Goal: Information Seeking & Learning: Learn about a topic

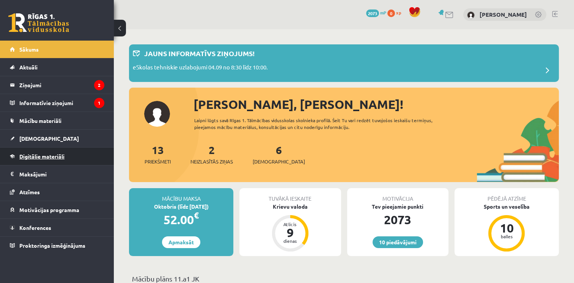
click at [36, 158] on span "Digitālie materiāli" at bounding box center [41, 156] width 45 height 7
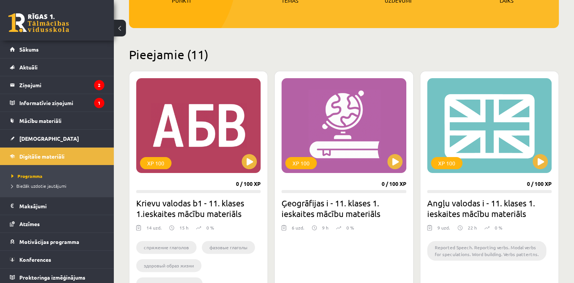
scroll to position [159, 0]
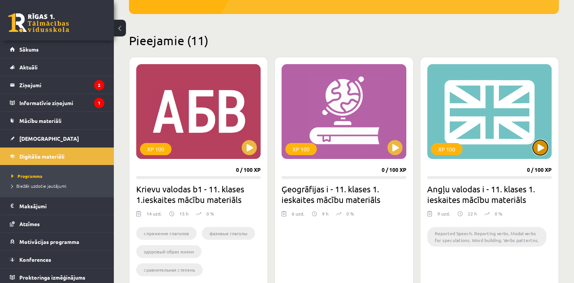
click at [539, 146] on button at bounding box center [540, 147] width 15 height 15
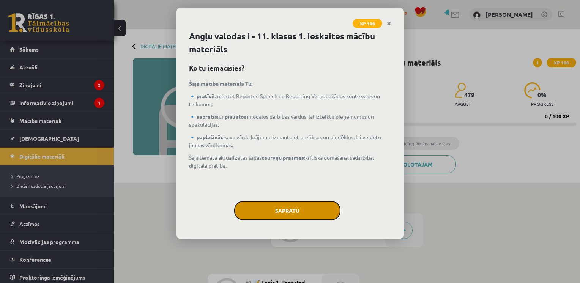
click at [283, 209] on button "Sapratu" at bounding box center [287, 210] width 106 height 19
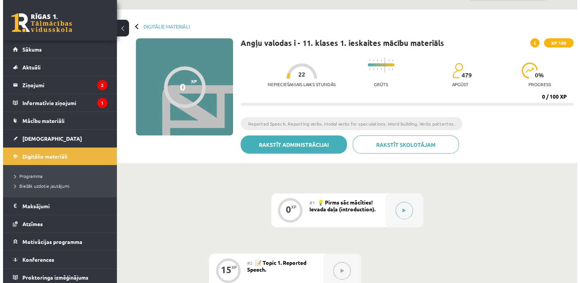
scroll to position [21, 0]
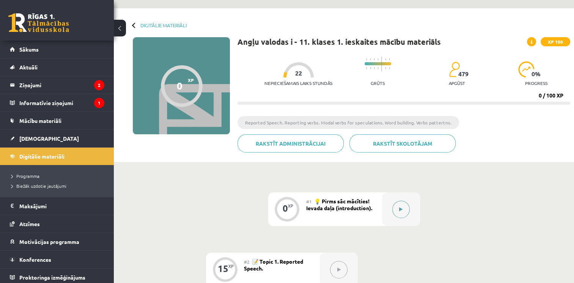
click at [401, 214] on button at bounding box center [400, 209] width 17 height 17
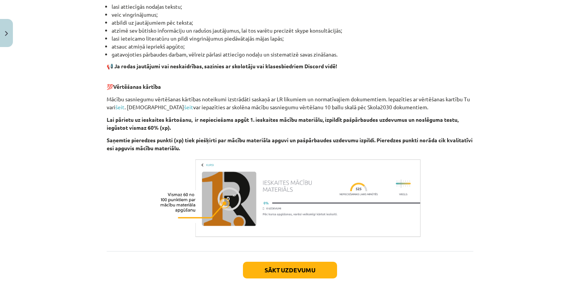
scroll to position [514, 0]
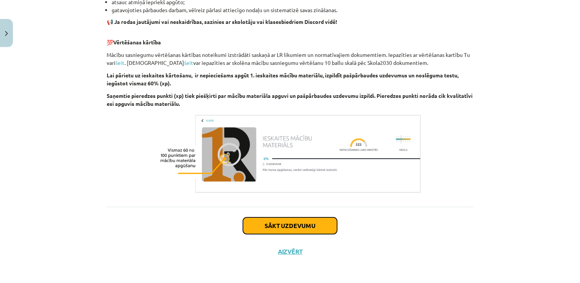
click at [317, 222] on button "Sākt uzdevumu" at bounding box center [290, 225] width 94 height 17
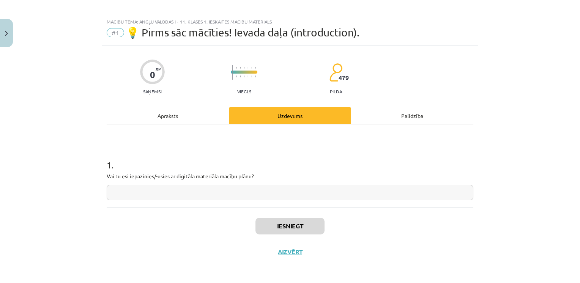
click at [301, 192] on input "text" at bounding box center [290, 193] width 366 height 16
type input "*"
type input "**"
click at [316, 222] on button "Iesniegt" at bounding box center [289, 226] width 69 height 17
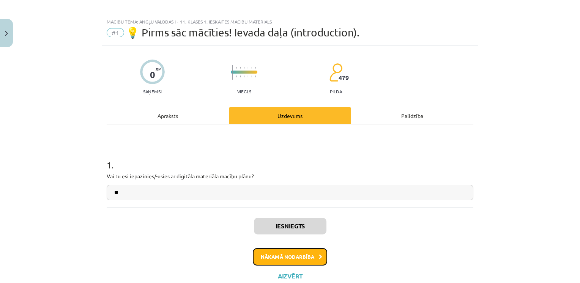
click at [303, 257] on button "Nākamā nodarbība" at bounding box center [290, 256] width 74 height 17
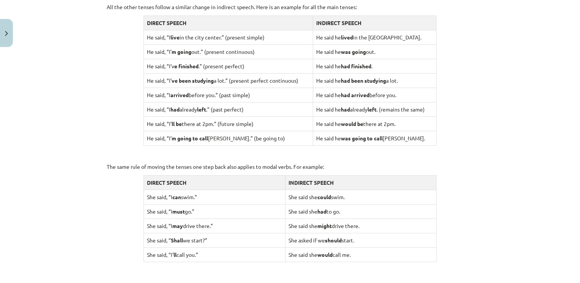
scroll to position [740, 0]
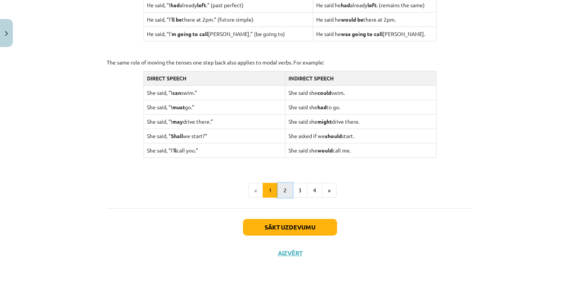
click at [281, 185] on button "2" at bounding box center [284, 190] width 15 height 15
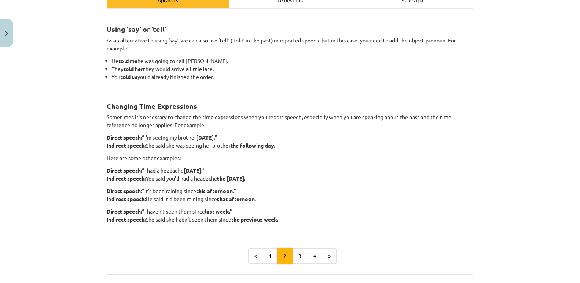
scroll to position [120, 0]
click at [299, 262] on button "3" at bounding box center [299, 256] width 15 height 15
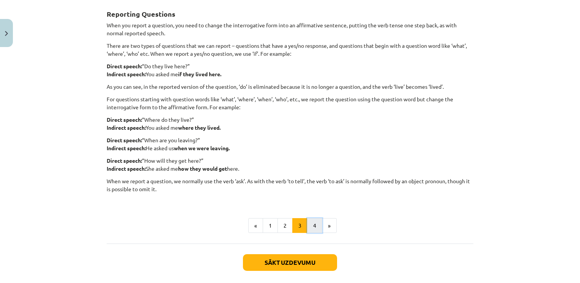
click at [314, 218] on button "4" at bounding box center [314, 225] width 15 height 15
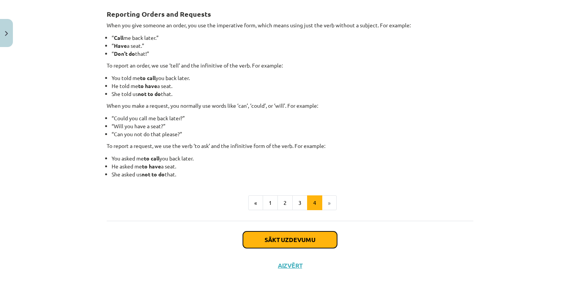
click at [299, 246] on button "Sākt uzdevumu" at bounding box center [290, 239] width 94 height 17
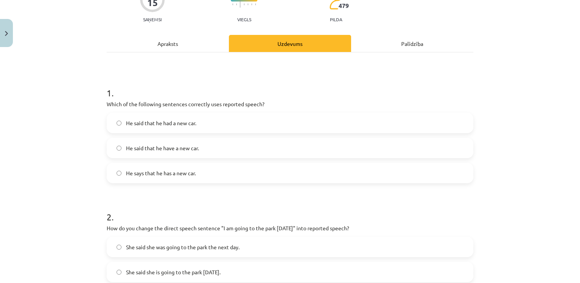
scroll to position [81, 0]
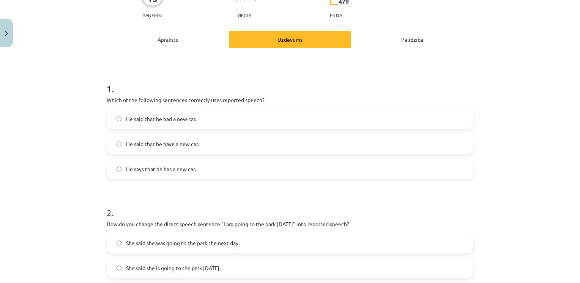
click at [153, 175] on label "He says that he has a new car." at bounding box center [289, 168] width 365 height 19
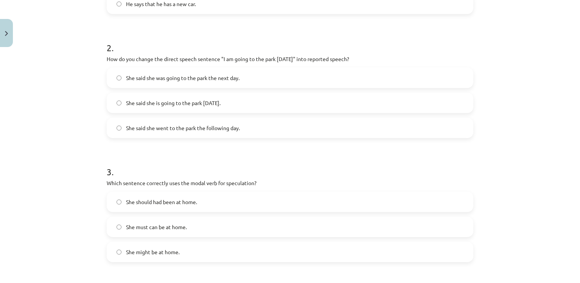
scroll to position [248, 0]
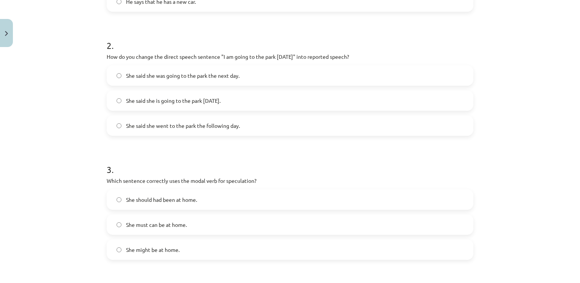
click at [194, 101] on span "She said she is going to the park [DATE]." at bounding box center [173, 101] width 94 height 8
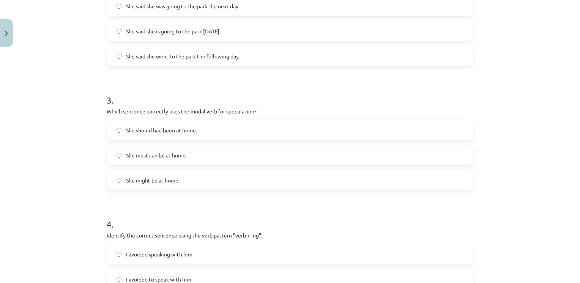
scroll to position [357, 0]
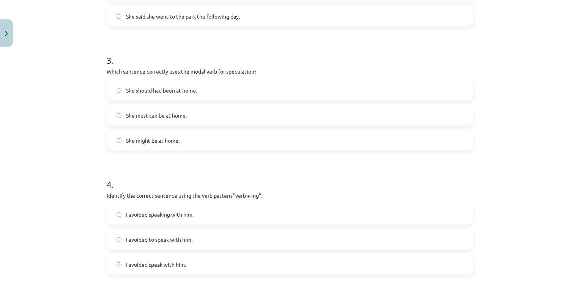
click at [164, 144] on label "She might be at home." at bounding box center [289, 140] width 365 height 19
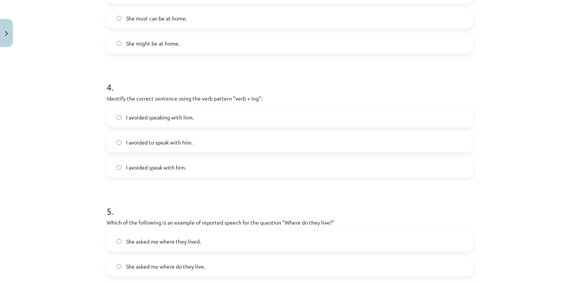
scroll to position [455, 0]
click at [178, 115] on span "I avoided speaking with him." at bounding box center [160, 117] width 68 height 8
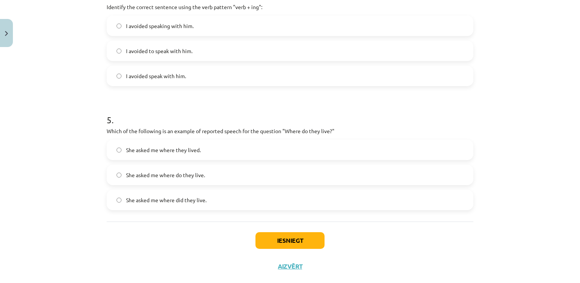
scroll to position [561, 0]
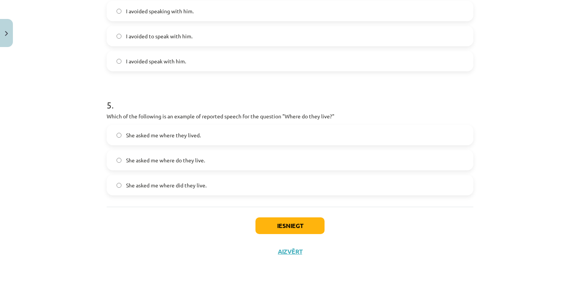
click at [237, 136] on label "She asked me where they lived." at bounding box center [289, 135] width 365 height 19
click at [282, 229] on button "Iesniegt" at bounding box center [289, 225] width 69 height 17
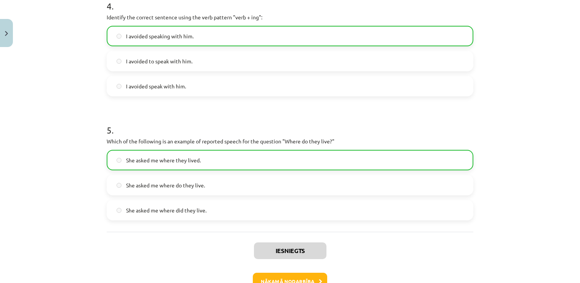
scroll to position [584, 0]
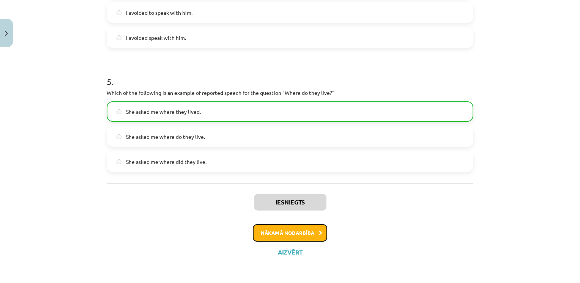
click at [289, 239] on button "Nākamā nodarbība" at bounding box center [290, 232] width 74 height 17
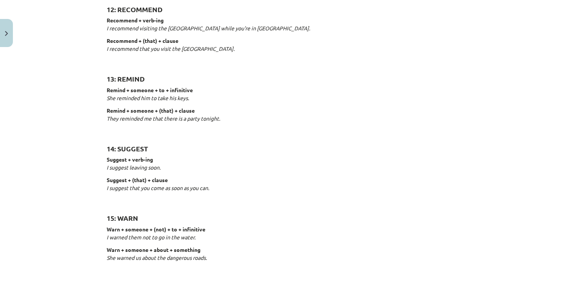
scroll to position [1180, 0]
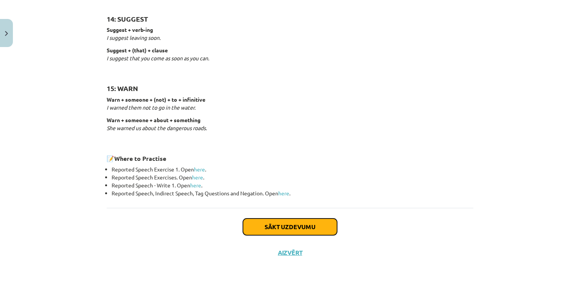
click at [270, 222] on button "Sākt uzdevumu" at bounding box center [290, 226] width 94 height 17
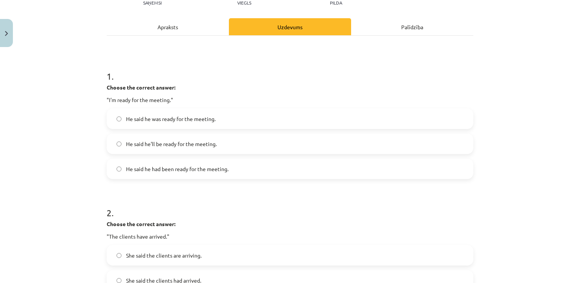
scroll to position [94, 0]
click at [239, 116] on label "He said he was ready for the meeting." at bounding box center [289, 118] width 365 height 19
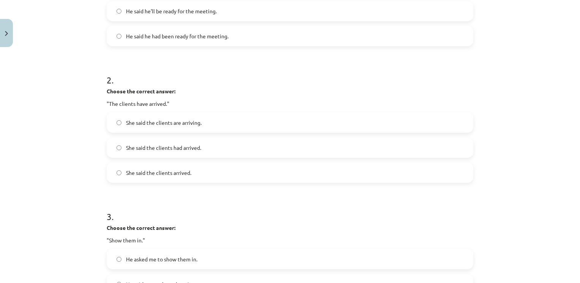
scroll to position [230, 0]
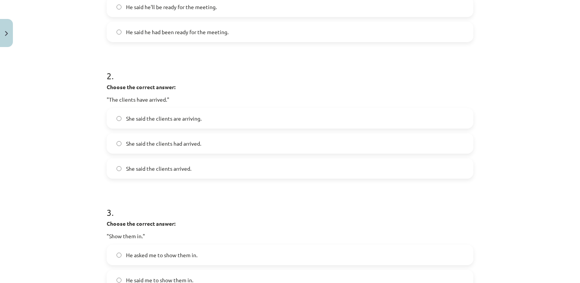
click at [182, 140] on span "She said the clients had arrived." at bounding box center [163, 144] width 75 height 8
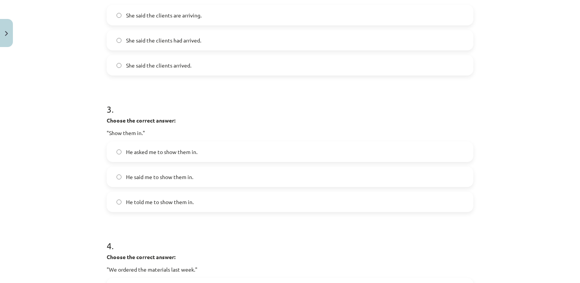
scroll to position [361, 0]
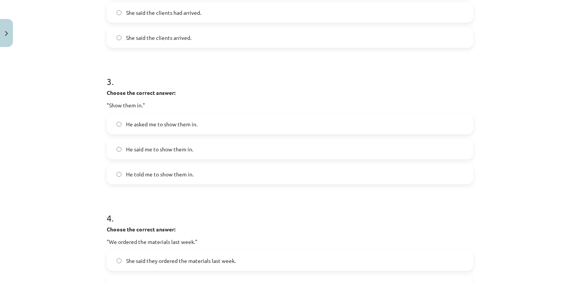
click at [150, 173] on span "He told me to show them in." at bounding box center [160, 174] width 68 height 8
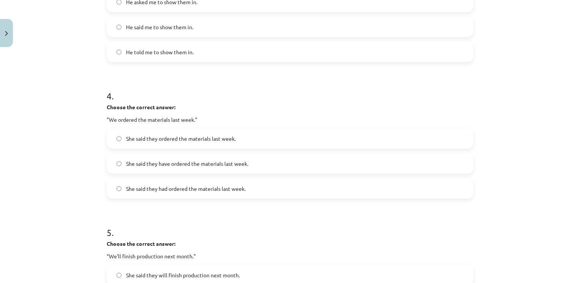
scroll to position [484, 0]
click at [217, 142] on label "She said they ordered the materials last week." at bounding box center [289, 138] width 365 height 19
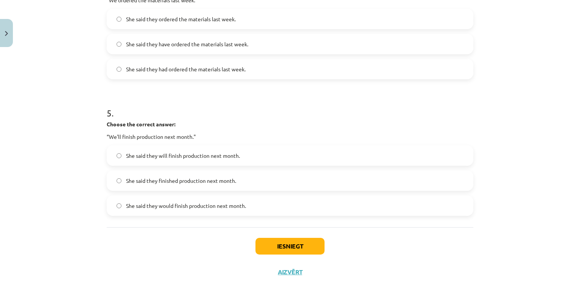
scroll to position [605, 0]
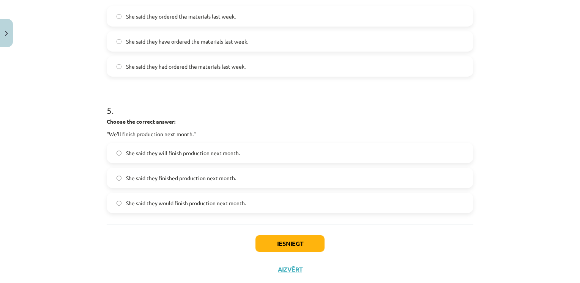
click at [183, 201] on span "She said they would finish production next month." at bounding box center [186, 203] width 120 height 8
click at [281, 241] on button "Iesniegt" at bounding box center [289, 243] width 69 height 17
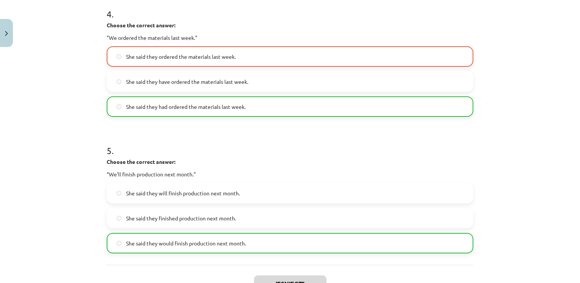
scroll to position [647, 0]
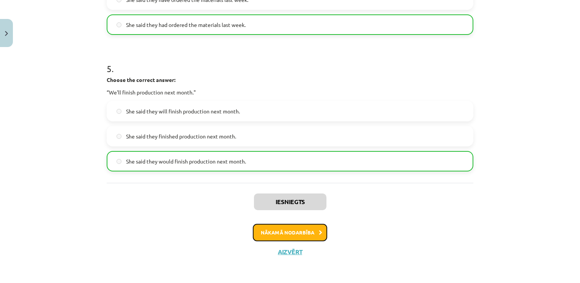
click at [285, 225] on button "Nākamā nodarbība" at bounding box center [290, 232] width 74 height 17
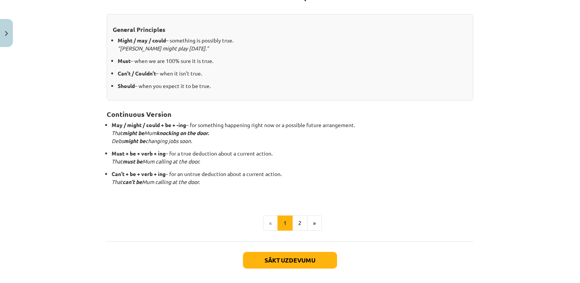
scroll to position [162, 0]
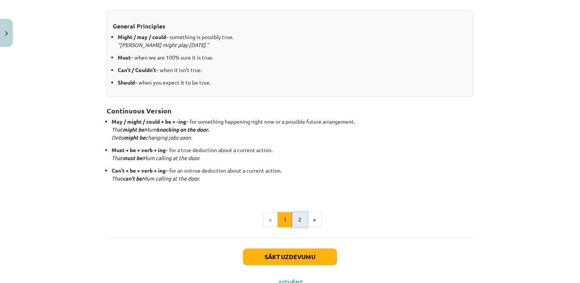
click at [297, 219] on button "2" at bounding box center [299, 219] width 15 height 15
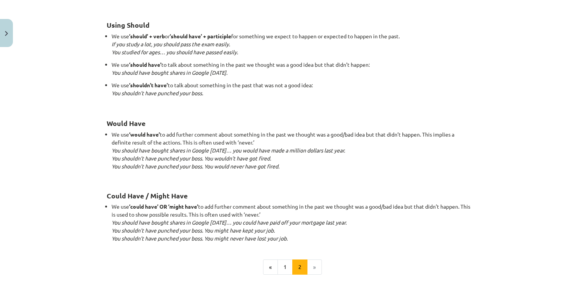
scroll to position [736, 0]
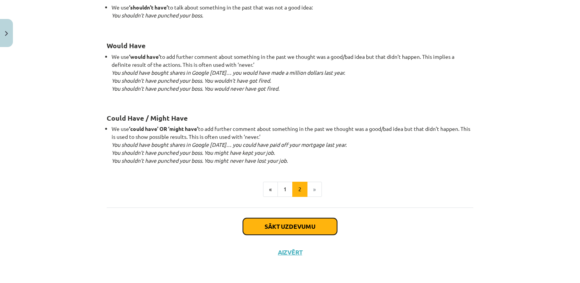
click at [279, 226] on button "Sākt uzdevumu" at bounding box center [290, 226] width 94 height 17
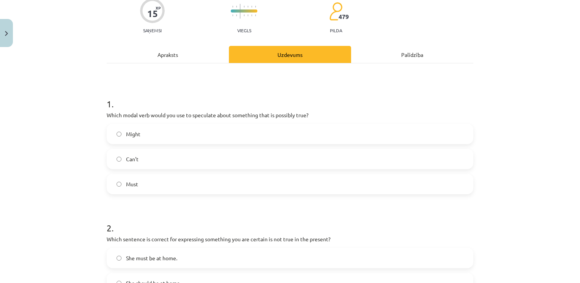
scroll to position [66, 0]
click at [245, 129] on label "Might" at bounding box center [289, 133] width 365 height 19
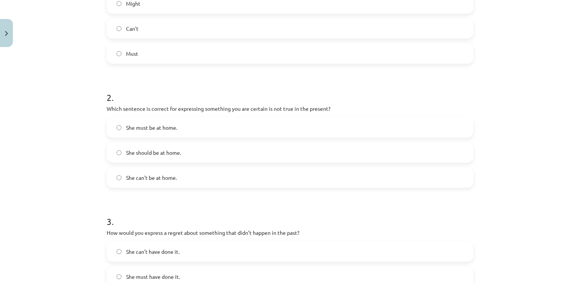
scroll to position [197, 0]
click at [146, 175] on span "She can't be at home." at bounding box center [151, 177] width 51 height 8
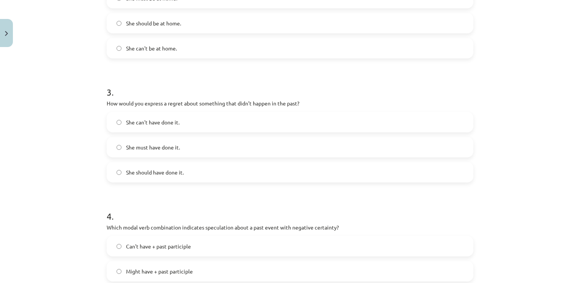
scroll to position [332, 0]
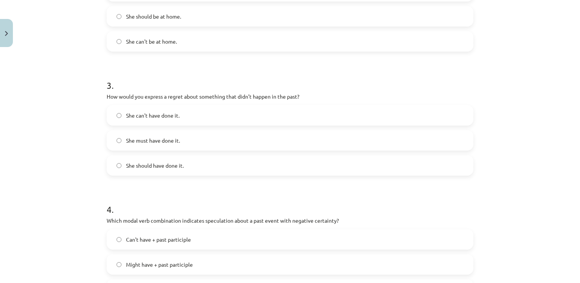
click at [160, 167] on span "She should have done it." at bounding box center [155, 166] width 58 height 8
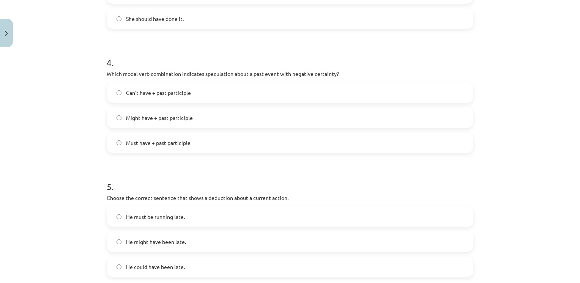
scroll to position [482, 0]
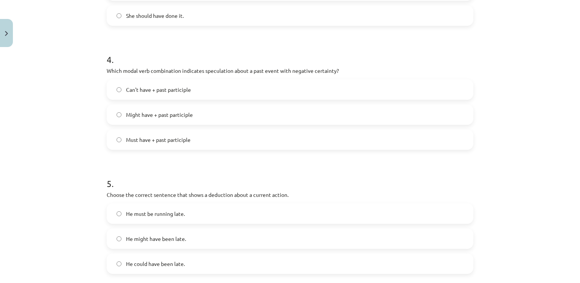
click at [169, 83] on label "Can't have + past participle" at bounding box center [289, 89] width 365 height 19
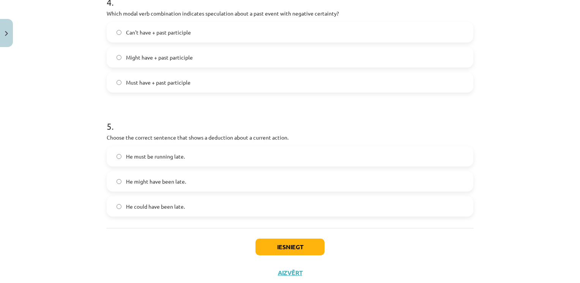
scroll to position [561, 0]
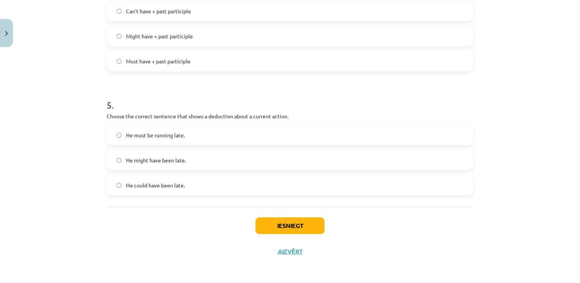
click at [197, 137] on label "He must be running late." at bounding box center [289, 135] width 365 height 19
click at [280, 229] on button "Iesniegt" at bounding box center [289, 225] width 69 height 17
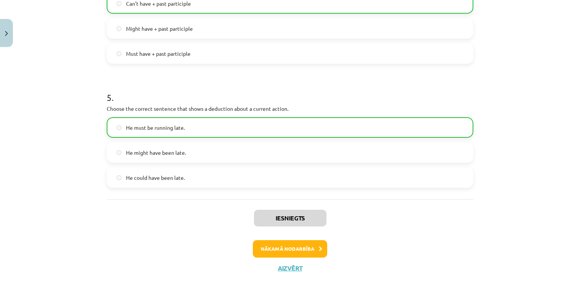
scroll to position [569, 0]
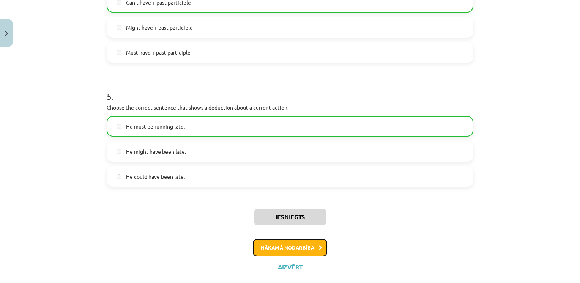
click at [282, 241] on button "Nākamā nodarbība" at bounding box center [290, 247] width 74 height 17
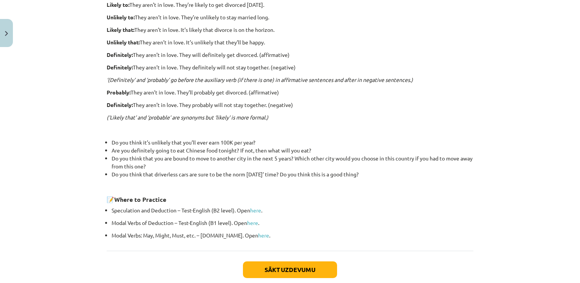
scroll to position [240, 0]
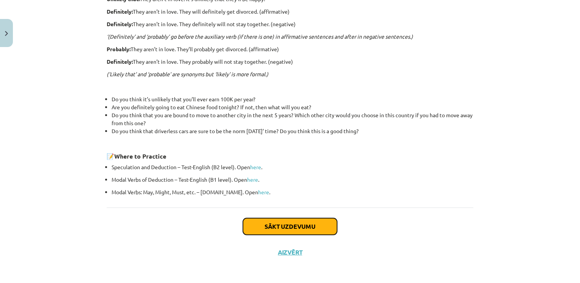
click at [300, 224] on button "Sākt uzdevumu" at bounding box center [290, 226] width 94 height 17
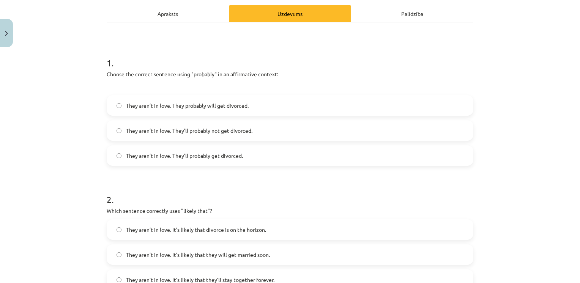
scroll to position [108, 0]
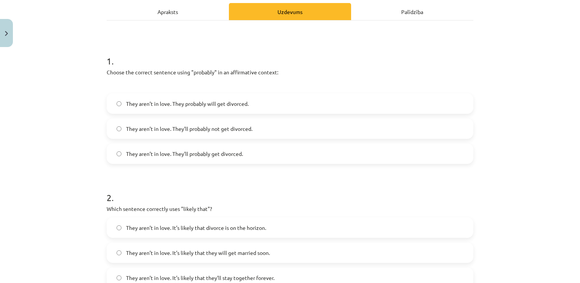
click at [287, 97] on label "They aren’t in love. They probably will get divorced." at bounding box center [289, 103] width 365 height 19
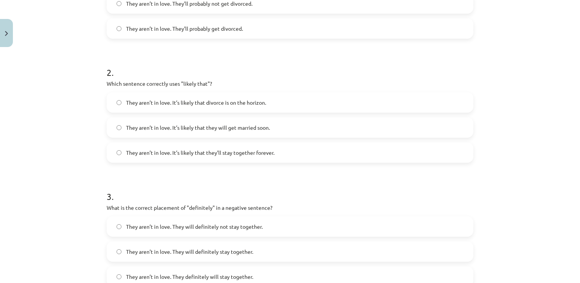
scroll to position [238, 0]
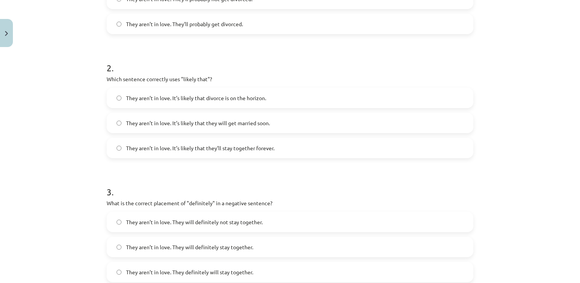
click at [212, 126] on span "They aren’t in love. It’s likely that they will get married soon." at bounding box center [198, 123] width 144 height 8
click at [200, 99] on span "They aren’t in love. It’s likely that divorce is on the horizon." at bounding box center [196, 98] width 140 height 8
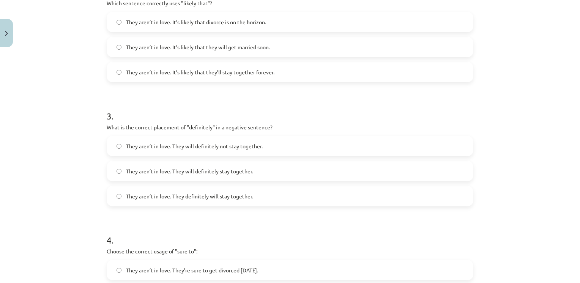
scroll to position [315, 0]
click at [200, 99] on h1 "3 ." at bounding box center [290, 108] width 366 height 24
click at [212, 140] on label "They aren’t in love. They will definitely not stay together." at bounding box center [289, 144] width 365 height 19
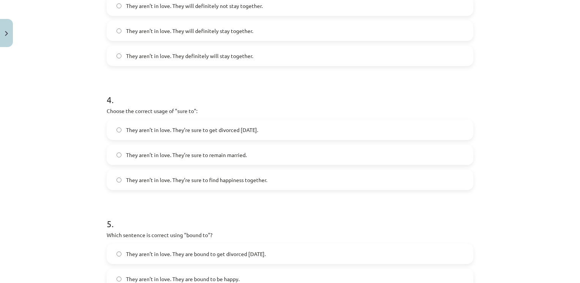
scroll to position [456, 0]
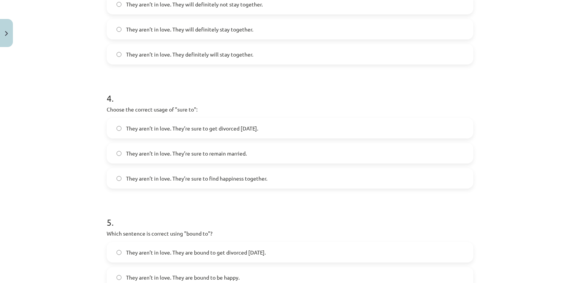
click at [211, 128] on span "They aren’t in love. They’re sure to get divorced [DATE]." at bounding box center [192, 128] width 132 height 8
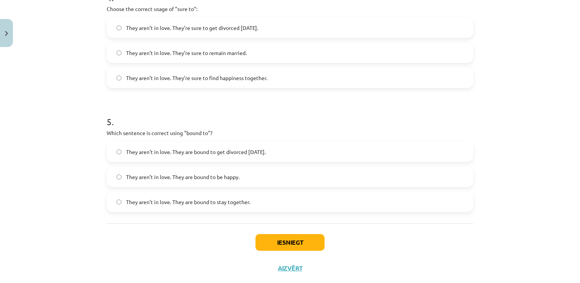
scroll to position [563, 0]
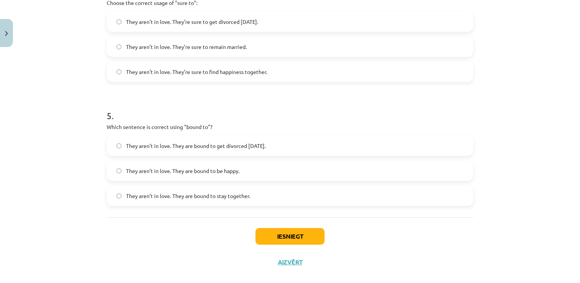
click at [211, 197] on span "They aren’t in love. They are bound to stay together." at bounding box center [188, 196] width 124 height 8
click at [267, 232] on button "Iesniegt" at bounding box center [289, 236] width 69 height 17
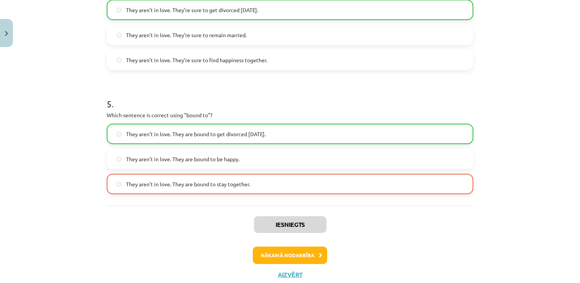
scroll to position [597, 0]
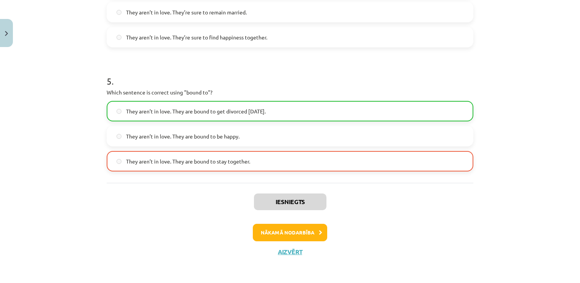
click at [302, 222] on div "Iesniegts Nākamā nodarbība Aizvērt" at bounding box center [290, 221] width 366 height 77
click at [301, 232] on button "Nākamā nodarbība" at bounding box center [290, 232] width 74 height 17
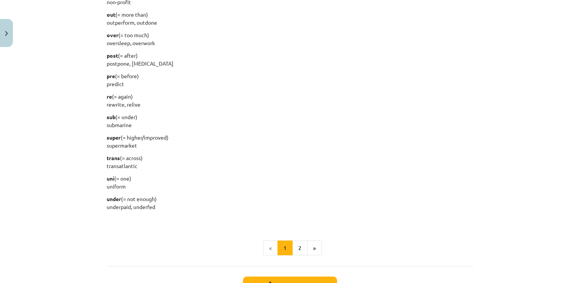
scroll to position [955, 0]
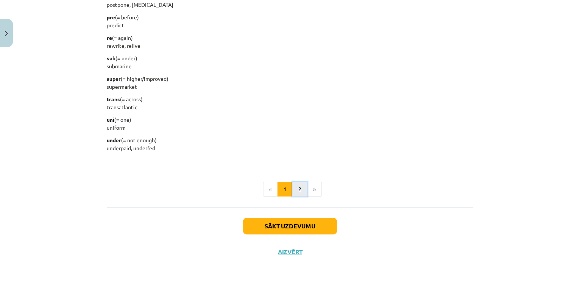
click at [292, 192] on button "2" at bounding box center [299, 189] width 15 height 15
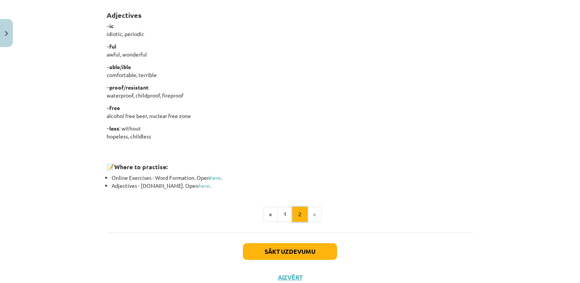
scroll to position [645, 0]
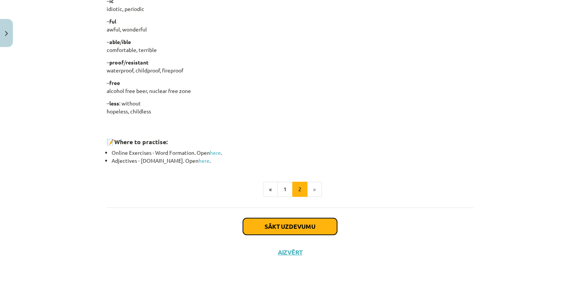
click at [278, 224] on button "Sākt uzdevumu" at bounding box center [290, 226] width 94 height 17
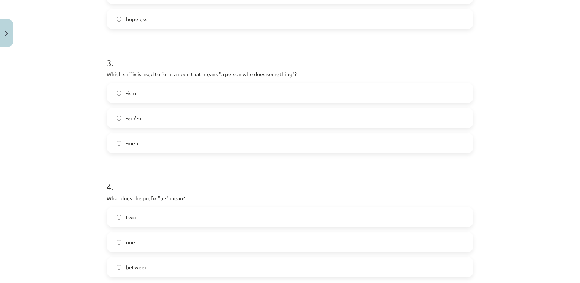
scroll to position [363, 0]
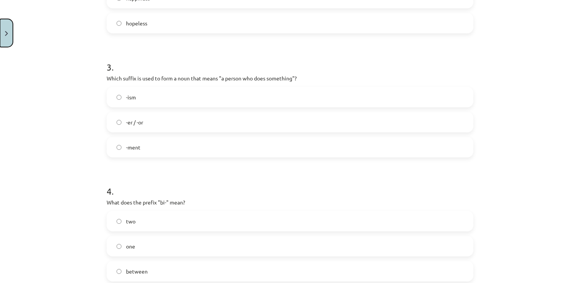
click at [3, 37] on button "Close" at bounding box center [6, 33] width 13 height 28
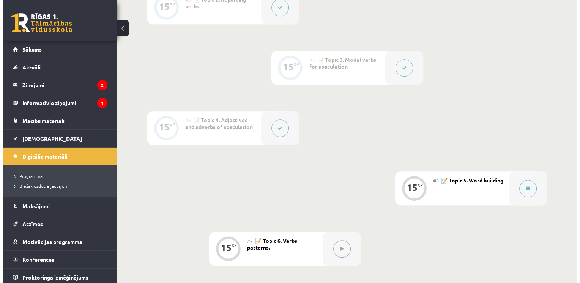
scroll to position [381, 0]
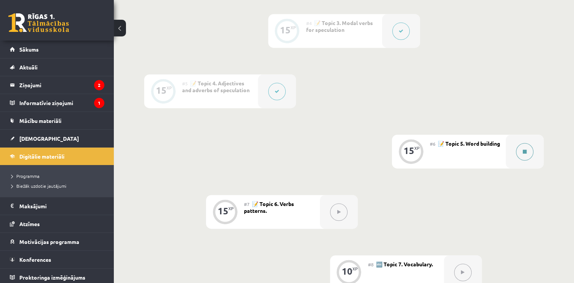
click at [525, 145] on button at bounding box center [524, 151] width 17 height 17
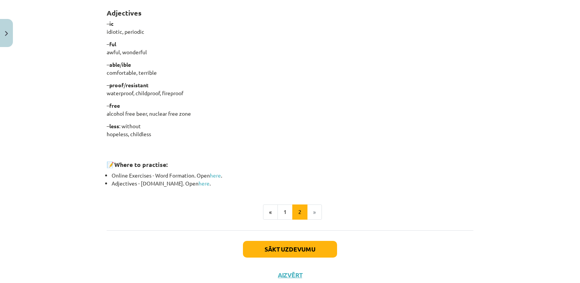
scroll to position [622, 0]
click at [282, 214] on button "1" at bounding box center [284, 211] width 15 height 15
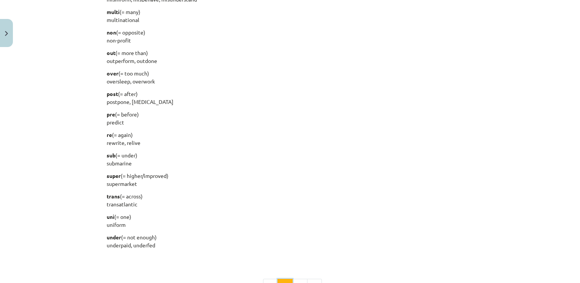
scroll to position [954, 0]
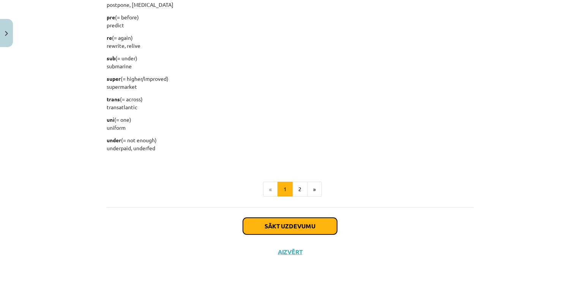
click at [312, 231] on button "Sākt uzdevumu" at bounding box center [290, 226] width 94 height 17
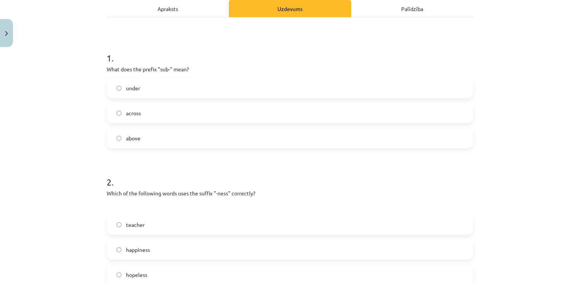
scroll to position [104, 0]
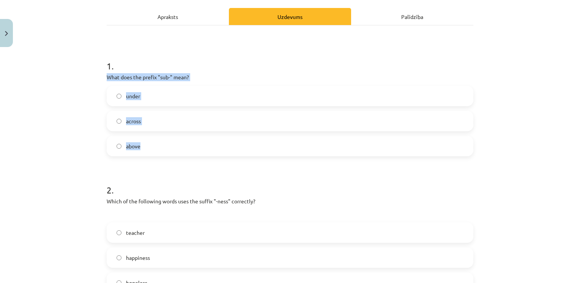
drag, startPoint x: 102, startPoint y: 74, endPoint x: 156, endPoint y: 140, distance: 85.2
drag, startPoint x: 156, startPoint y: 140, endPoint x: 140, endPoint y: 77, distance: 64.2
copy div "What does the prefix "sub-" mean? under across above"
click at [146, 99] on label "under" at bounding box center [289, 95] width 365 height 19
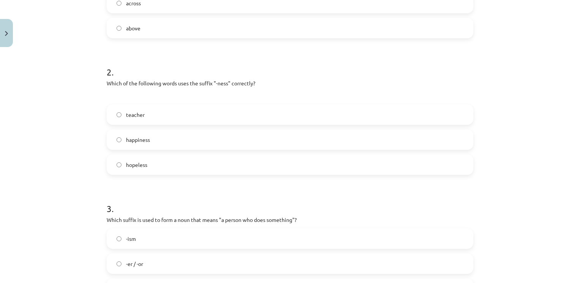
scroll to position [222, 0]
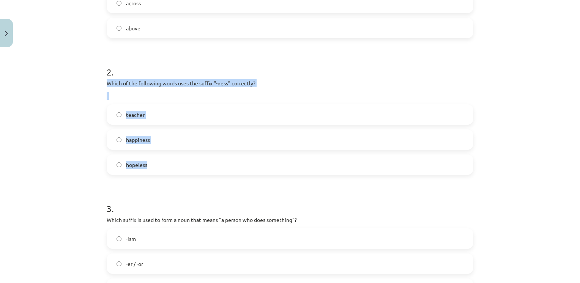
drag, startPoint x: 102, startPoint y: 81, endPoint x: 152, endPoint y: 167, distance: 99.1
click at [152, 167] on div "15 XP Saņemsi Viegls 478 pilda Apraksts Uzdevums Palīdzība 1 . What does the pr…" at bounding box center [290, 222] width 376 height 787
drag, startPoint x: 152, startPoint y: 167, endPoint x: 120, endPoint y: 80, distance: 92.2
copy div "Which of the following words uses the suffix "-ness" correctly? teacher happine…"
click at [157, 140] on label "happiness" at bounding box center [289, 139] width 365 height 19
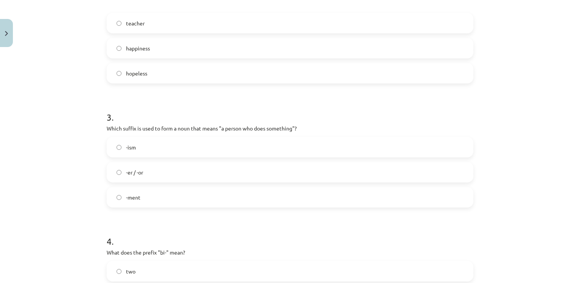
scroll to position [313, 0]
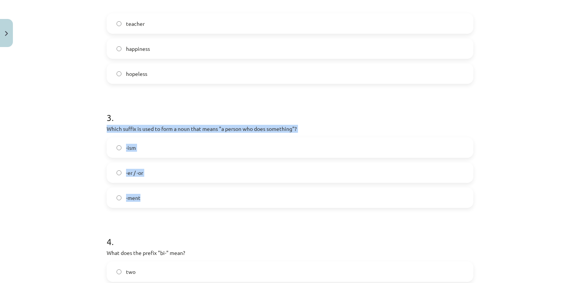
drag, startPoint x: 102, startPoint y: 125, endPoint x: 160, endPoint y: 201, distance: 95.3
click at [160, 201] on div "15 XP Saņemsi Viegls 478 pilda Apraksts Uzdevums Palīdzība 1 . What does the pr…" at bounding box center [290, 131] width 376 height 787
drag, startPoint x: 160, startPoint y: 201, endPoint x: 152, endPoint y: 125, distance: 76.3
copy div "Which suffix is used to form a noun that means "a person who does something"? -…"
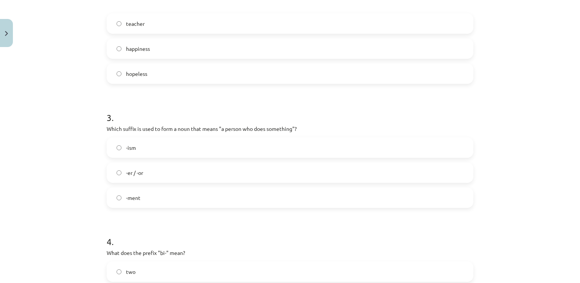
click at [195, 106] on h1 "3 ." at bounding box center [290, 111] width 366 height 24
click at [165, 180] on label "-er / -or" at bounding box center [289, 172] width 365 height 19
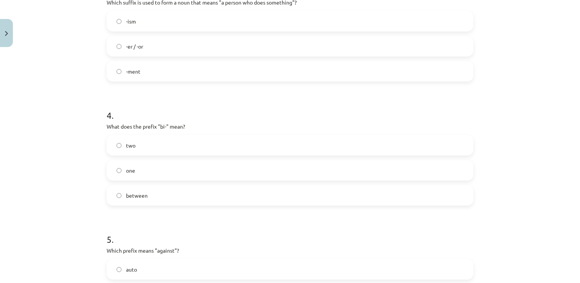
scroll to position [439, 0]
drag, startPoint x: 102, startPoint y: 127, endPoint x: 152, endPoint y: 203, distance: 90.9
click at [152, 203] on div "15 XP Saņemsi Viegls 478 pilda Apraksts Uzdevums Palīdzība 1 . What does the pr…" at bounding box center [290, 4] width 376 height 787
drag, startPoint x: 152, startPoint y: 203, endPoint x: 143, endPoint y: 122, distance: 80.9
copy div "What does the prefix "bi-" mean? two one between"
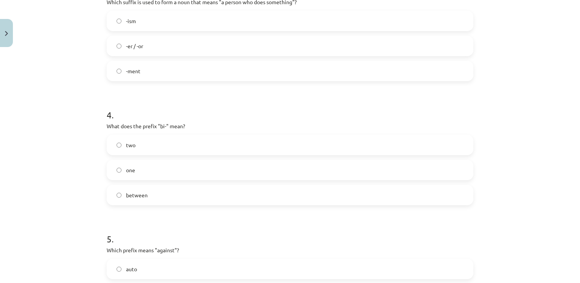
click at [167, 107] on h1 "4 ." at bounding box center [290, 108] width 366 height 24
click at [170, 142] on label "two" at bounding box center [289, 144] width 365 height 19
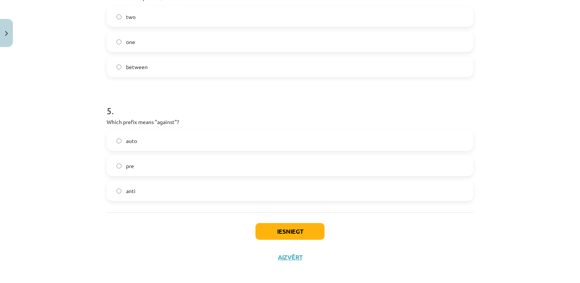
scroll to position [571, 0]
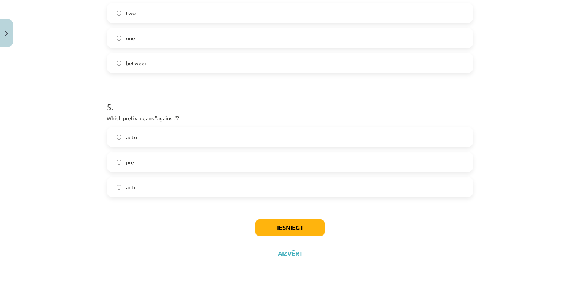
click at [138, 183] on label "anti" at bounding box center [289, 187] width 365 height 19
click at [271, 230] on button "Iesniegt" at bounding box center [289, 227] width 69 height 17
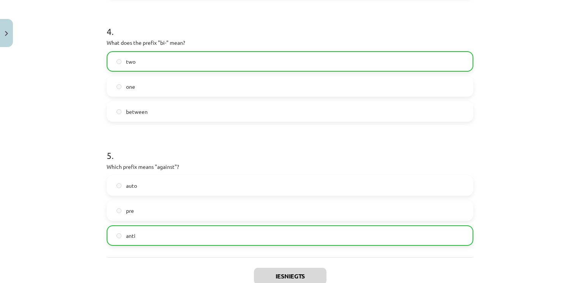
scroll to position [597, 0]
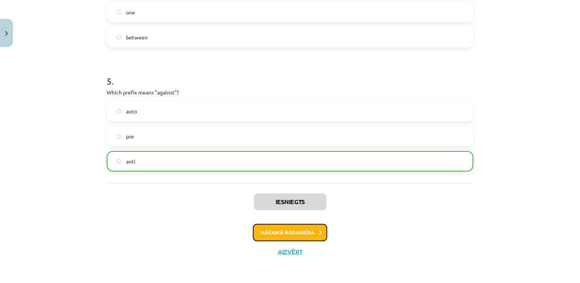
click at [276, 236] on button "Nākamā nodarbība" at bounding box center [290, 232] width 74 height 17
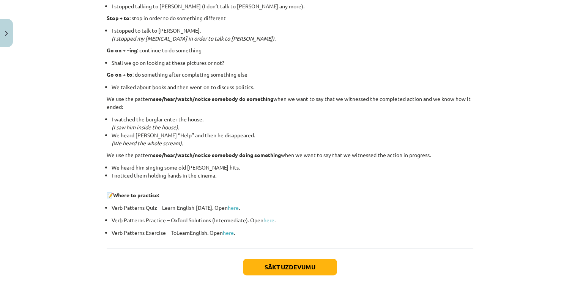
scroll to position [1011, 0]
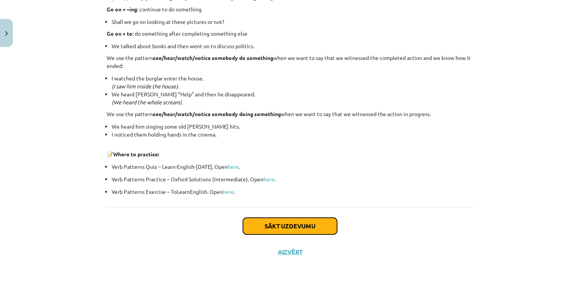
click at [316, 224] on button "Sākt uzdevumu" at bounding box center [290, 226] width 94 height 17
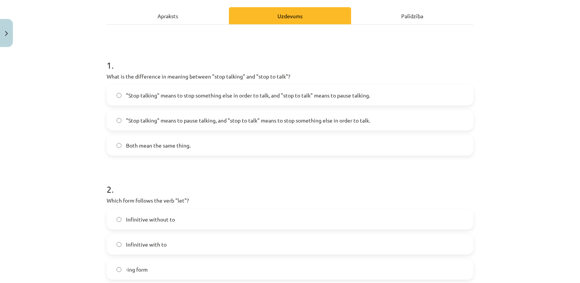
scroll to position [105, 0]
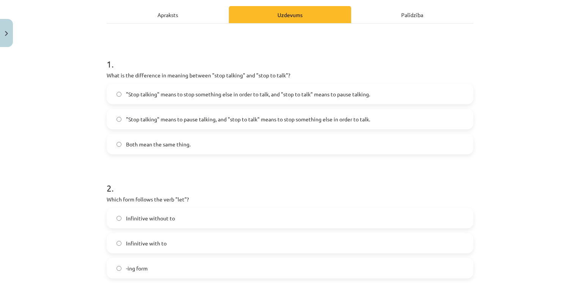
click at [310, 122] on span ""Stop talking" means to pause talking, and "stop to talk" means to stop somethi…" at bounding box center [248, 119] width 244 height 8
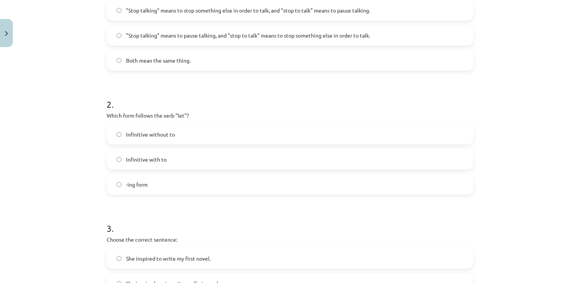
scroll to position [189, 0]
click at [180, 134] on label "Infinitive without to" at bounding box center [289, 134] width 365 height 19
click at [144, 186] on span "-ing form" at bounding box center [137, 185] width 22 height 8
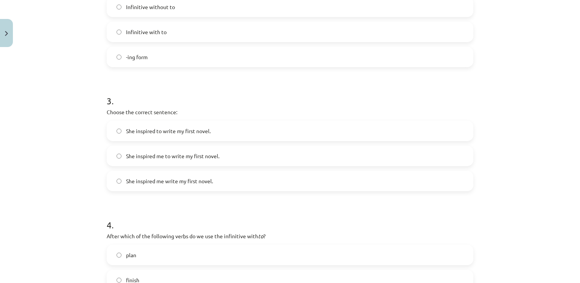
scroll to position [322, 0]
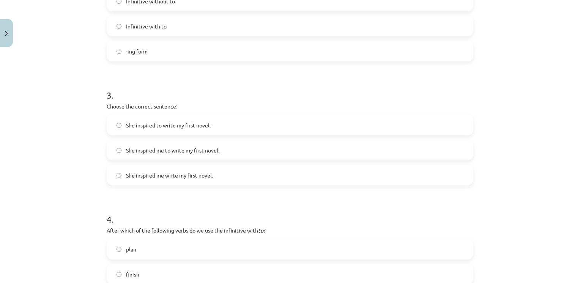
click at [191, 148] on span "She inspired me to write my first novel." at bounding box center [172, 150] width 93 height 8
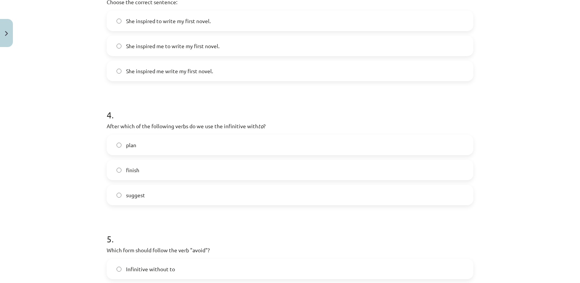
scroll to position [436, 0]
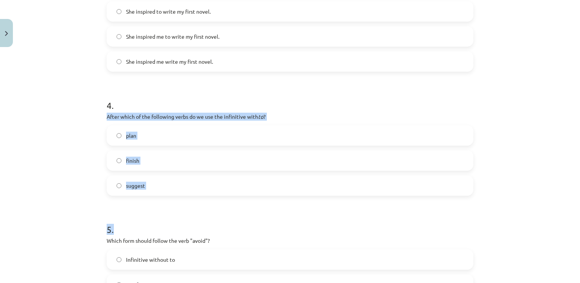
drag, startPoint x: 104, startPoint y: 117, endPoint x: 154, endPoint y: 197, distance: 94.9
click at [154, 197] on form "1 . What is the difference in meaning between "stop talking" and "stop to talk"…" at bounding box center [290, 17] width 366 height 605
click at [102, 126] on div "15 XP Saņemsi Viegls 478 pilda Apraksts Uzdevums Palīdzība 1 . What is the diff…" at bounding box center [290, 1] width 376 height 775
drag, startPoint x: 102, startPoint y: 116, endPoint x: 149, endPoint y: 182, distance: 80.4
click at [149, 182] on div "15 XP Saņemsi Viegls 478 pilda Apraksts Uzdevums Palīdzība 1 . What is the diff…" at bounding box center [290, 1] width 376 height 775
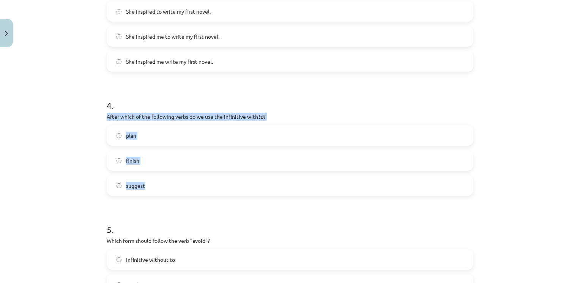
drag, startPoint x: 149, startPoint y: 182, endPoint x: 142, endPoint y: 114, distance: 67.8
copy div "After which of the following verbs do we use the infinitive with to ? plan fini…"
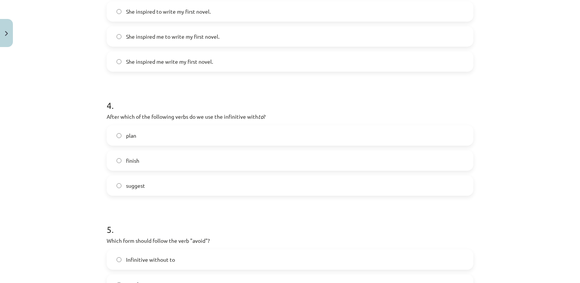
click at [185, 93] on h1 "4 ." at bounding box center [290, 99] width 366 height 24
click at [132, 136] on span "plan" at bounding box center [131, 136] width 10 height 8
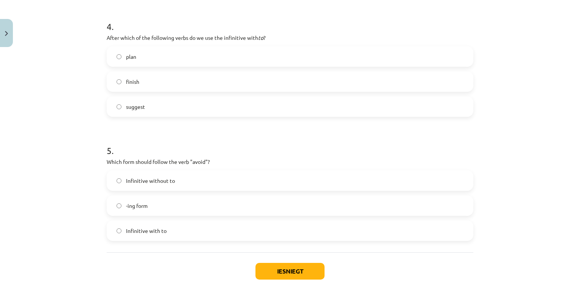
scroll to position [545, 0]
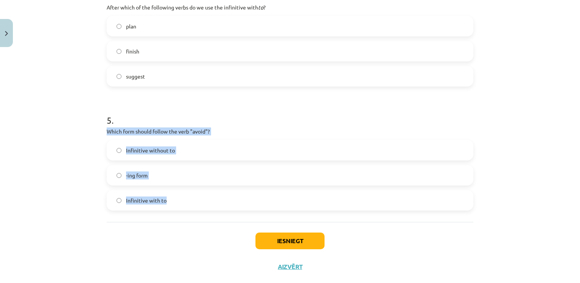
drag, startPoint x: 100, startPoint y: 133, endPoint x: 182, endPoint y: 199, distance: 105.8
drag, startPoint x: 182, startPoint y: 199, endPoint x: 160, endPoint y: 128, distance: 74.3
copy div "Which form should follow the verb "avoid"? Infinitive without to -ing form Infi…"
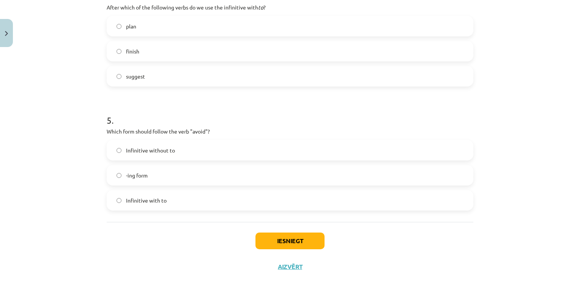
click at [178, 115] on h1 "5 ." at bounding box center [290, 114] width 366 height 24
click at [126, 177] on span "-ing form" at bounding box center [137, 175] width 22 height 8
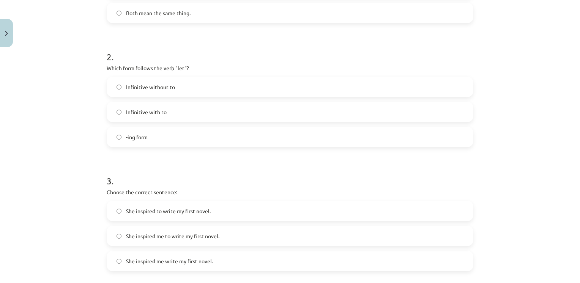
scroll to position [237, 0]
click at [180, 81] on label "Infinitive without to" at bounding box center [289, 86] width 365 height 19
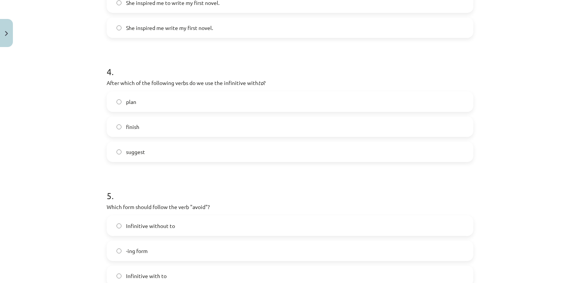
scroll to position [561, 0]
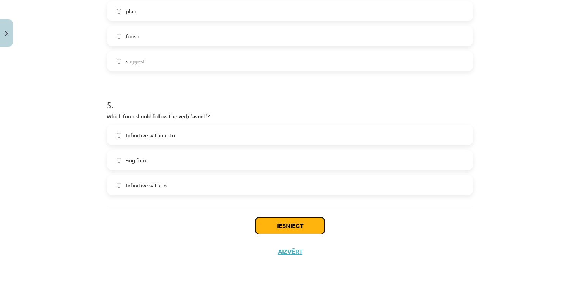
click at [299, 224] on button "Iesniegt" at bounding box center [289, 225] width 69 height 17
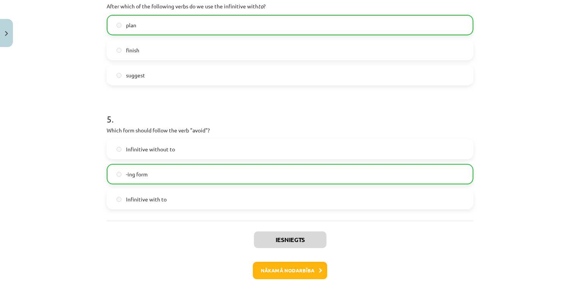
scroll to position [547, 0]
click at [297, 272] on button "Nākamā nodarbība" at bounding box center [290, 269] width 74 height 17
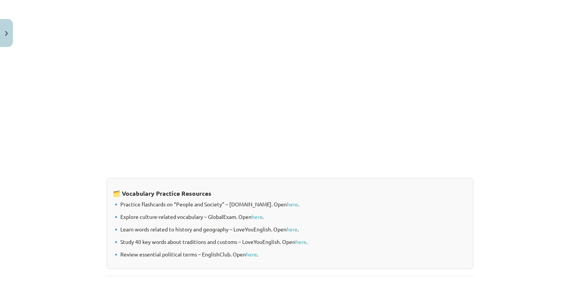
scroll to position [611, 0]
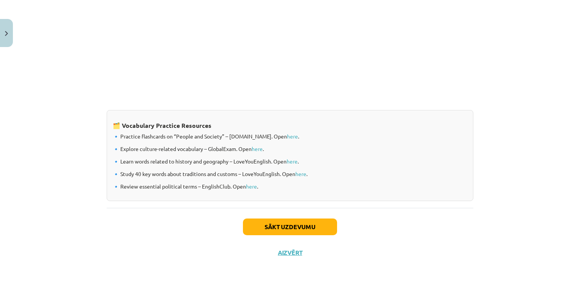
click at [294, 234] on div "Sākt uzdevumu Aizvērt" at bounding box center [290, 234] width 366 height 53
click at [252, 227] on button "Sākt uzdevumu" at bounding box center [290, 226] width 94 height 17
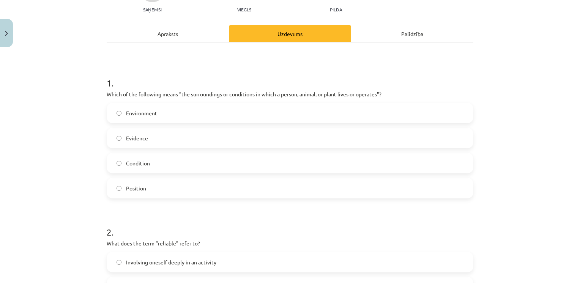
scroll to position [88, 0]
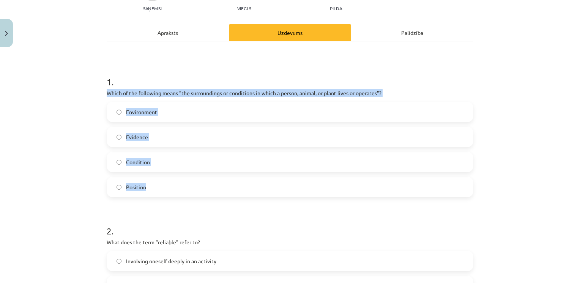
drag, startPoint x: 99, startPoint y: 89, endPoint x: 143, endPoint y: 190, distance: 109.6
drag, startPoint x: 143, startPoint y: 190, endPoint x: 163, endPoint y: 95, distance: 97.0
copy div "Which of the following means "the surroundings or conditions in which a person,…"
click at [120, 112] on label "Environment" at bounding box center [289, 111] width 365 height 19
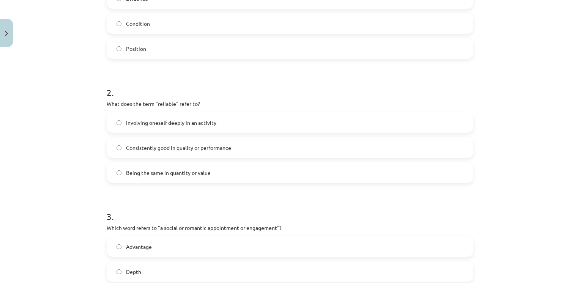
scroll to position [227, 0]
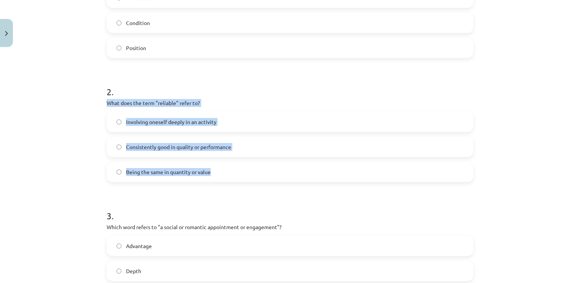
drag, startPoint x: 103, startPoint y: 106, endPoint x: 211, endPoint y: 164, distance: 122.7
click at [211, 164] on div "10 XP Saņemsi Viegls 478 pilda Apraksts Uzdevums Palīdzība 1 . Which of the fol…" at bounding box center [290, 224] width 376 height 800
drag, startPoint x: 211, startPoint y: 164, endPoint x: 174, endPoint y: 101, distance: 72.4
copy div "What does the term "reliable" refer to? Involving oneself deeply in an activity…"
click at [226, 149] on span "Consistently good in quality or performance" at bounding box center [178, 147] width 105 height 8
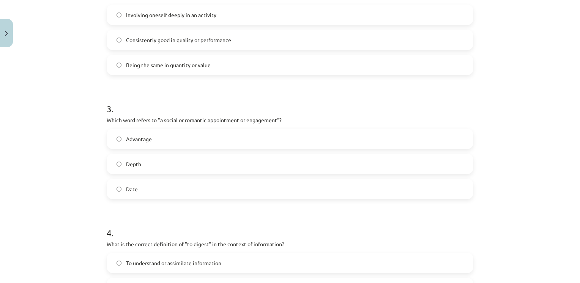
scroll to position [335, 0]
click at [146, 161] on label "Depth" at bounding box center [289, 162] width 365 height 19
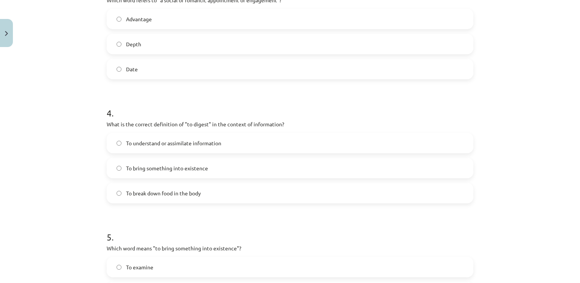
scroll to position [457, 0]
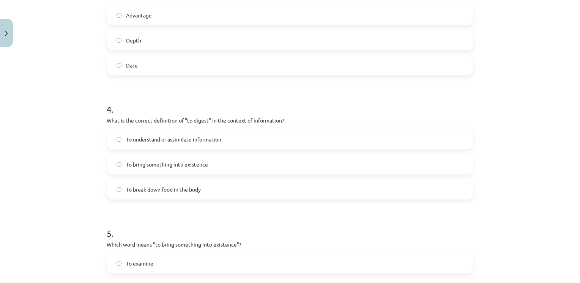
click at [151, 191] on span "To break down food in the body" at bounding box center [163, 189] width 75 height 8
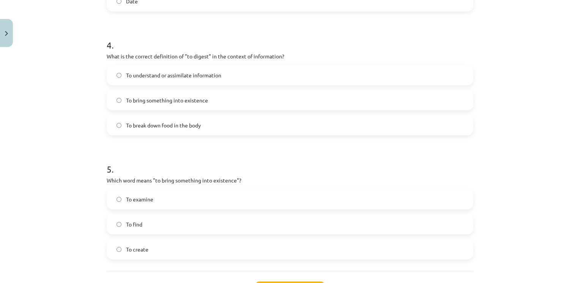
scroll to position [522, 0]
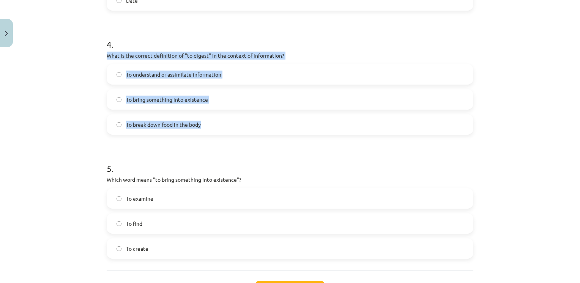
drag, startPoint x: 104, startPoint y: 52, endPoint x: 215, endPoint y: 122, distance: 131.7
click at [215, 122] on div "4 . What is the correct definition of "to digest" in the context of information…" at bounding box center [290, 80] width 366 height 109
drag, startPoint x: 215, startPoint y: 122, endPoint x: 179, endPoint y: 57, distance: 74.2
copy div "What is the correct definition of "to digest" in the context of information? To…"
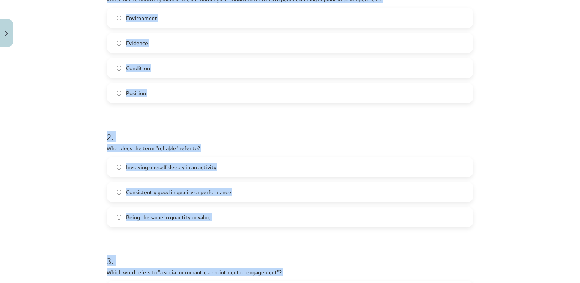
drag, startPoint x: 180, startPoint y: 22, endPoint x: 159, endPoint y: -28, distance: 53.9
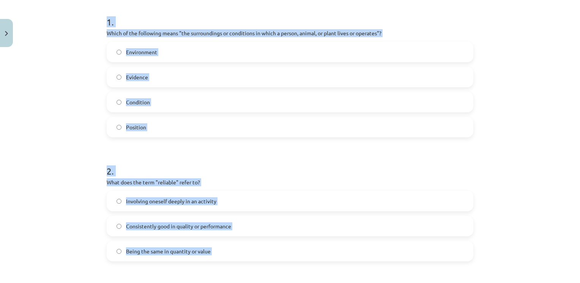
click at [169, 12] on h1 "1 ." at bounding box center [290, 15] width 366 height 24
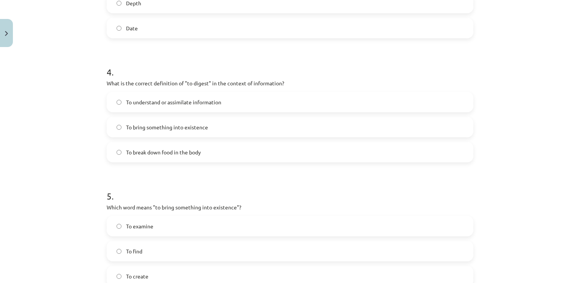
scroll to position [496, 0]
click at [171, 93] on label "To understand or assimilate information" at bounding box center [289, 100] width 365 height 19
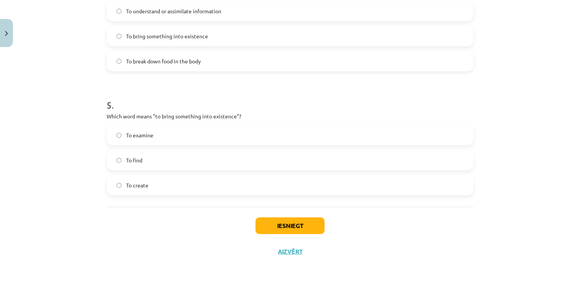
click at [151, 189] on label "To create" at bounding box center [289, 185] width 365 height 19
click at [269, 228] on button "Iesniegt" at bounding box center [289, 225] width 69 height 17
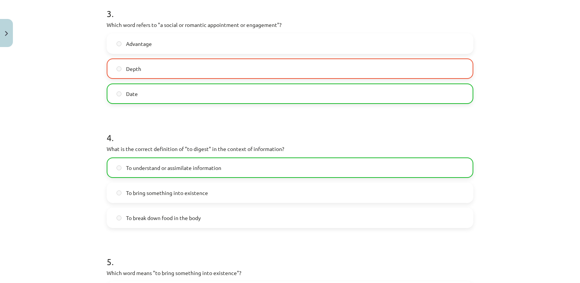
scroll to position [610, 0]
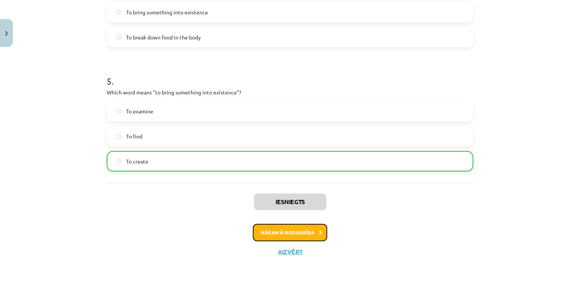
click at [277, 240] on button "Nākamā nodarbība" at bounding box center [290, 232] width 74 height 17
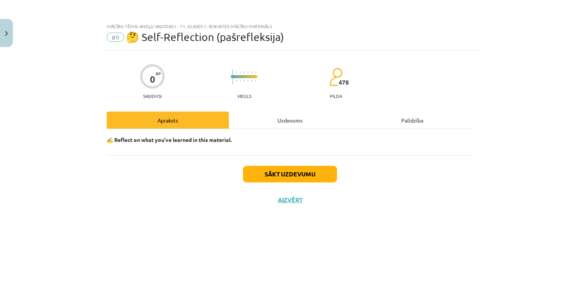
scroll to position [0, 0]
click at [310, 175] on button "Sākt uzdevumu" at bounding box center [290, 174] width 94 height 17
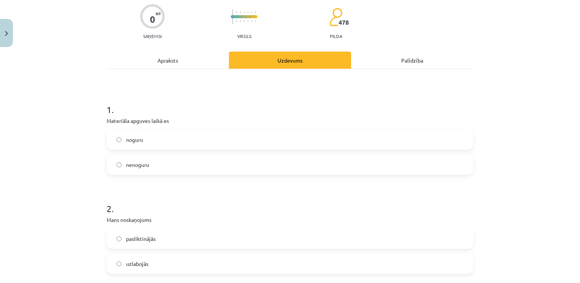
scroll to position [62, 0]
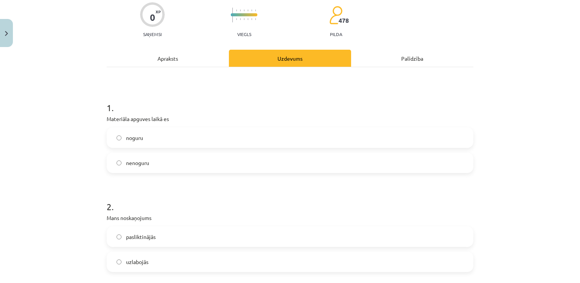
click at [159, 140] on label "noguru" at bounding box center [289, 137] width 365 height 19
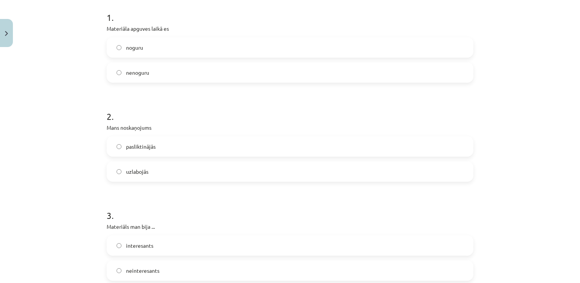
scroll to position [155, 0]
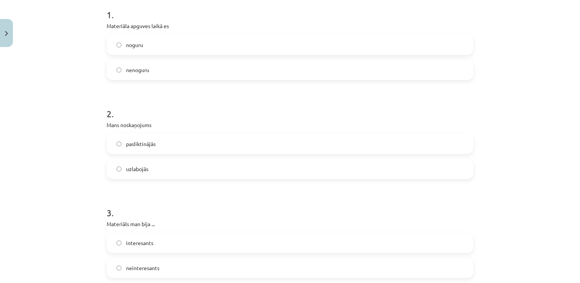
click at [144, 142] on span "pasliktinājās" at bounding box center [141, 144] width 30 height 8
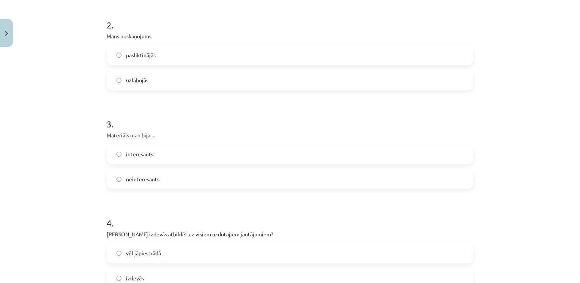
scroll to position [244, 0]
click at [142, 154] on span "interesants" at bounding box center [139, 154] width 27 height 8
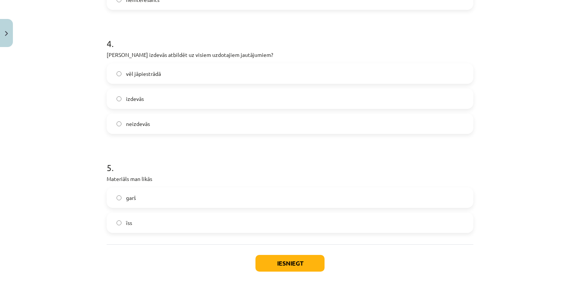
scroll to position [430, 0]
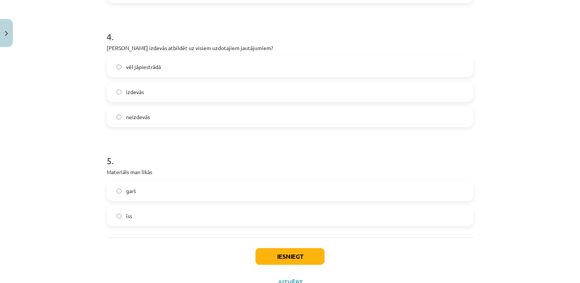
click at [166, 69] on label "vēl jāpiestrādā" at bounding box center [289, 66] width 365 height 19
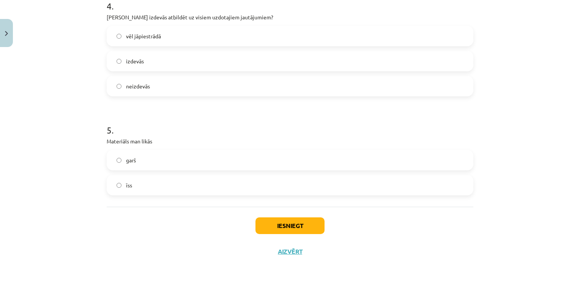
click at [128, 188] on span "īss" at bounding box center [129, 185] width 6 height 8
click at [272, 222] on button "Iesniegt" at bounding box center [289, 225] width 69 height 17
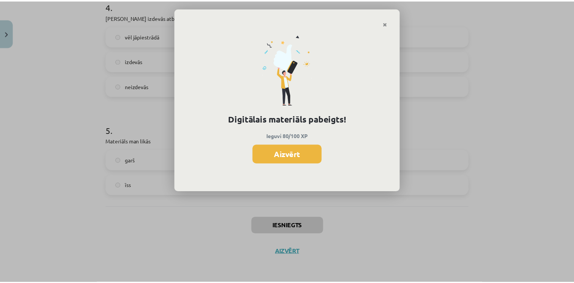
scroll to position [380, 0]
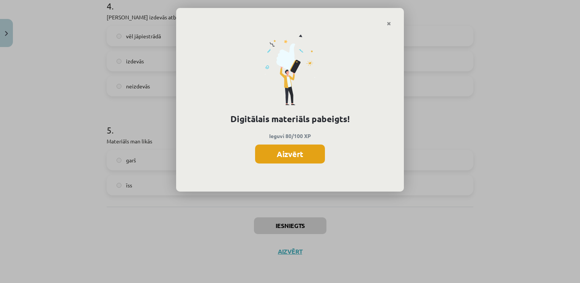
click at [300, 160] on button "Aizvērt" at bounding box center [290, 154] width 70 height 19
